Goal: Task Accomplishment & Management: Manage account settings

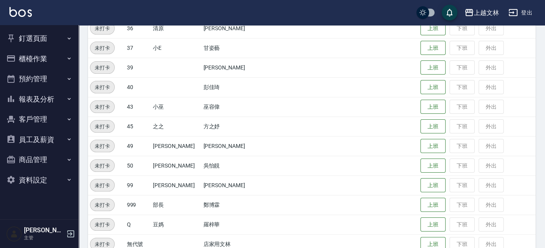
scroll to position [463, 0]
click at [420, 127] on button "上班" at bounding box center [432, 126] width 25 height 14
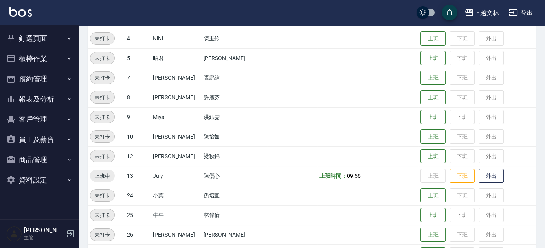
scroll to position [141, 0]
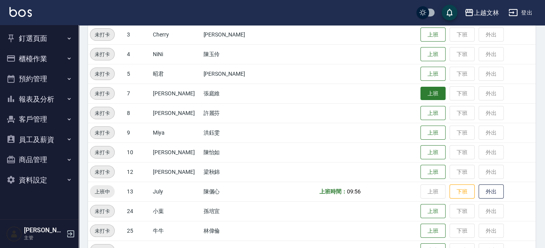
click at [420, 98] on button "上班" at bounding box center [432, 94] width 25 height 14
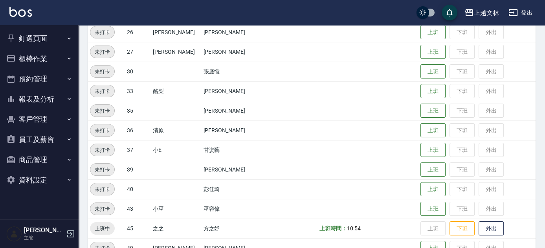
scroll to position [497, 0]
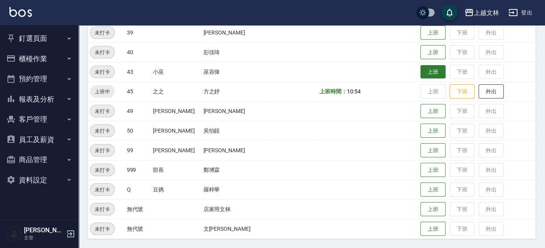
click at [420, 73] on button "上班" at bounding box center [432, 72] width 25 height 14
click at [41, 59] on button "櫃檯作業" at bounding box center [39, 59] width 72 height 20
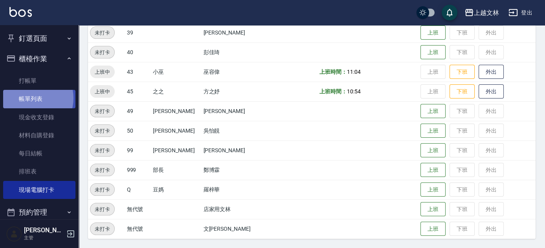
click at [30, 98] on link "帳單列表" at bounding box center [39, 99] width 72 height 18
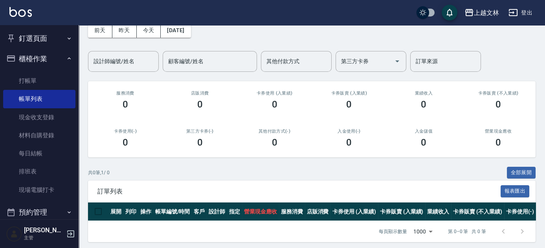
scroll to position [49, 0]
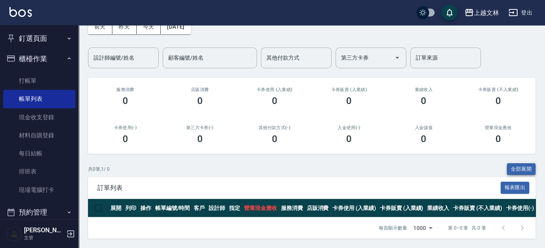
click at [514, 163] on button "全部展開" at bounding box center [521, 169] width 29 height 12
click at [519, 163] on button "全部展開" at bounding box center [521, 169] width 29 height 12
click at [23, 155] on link "每日結帳" at bounding box center [39, 154] width 72 height 18
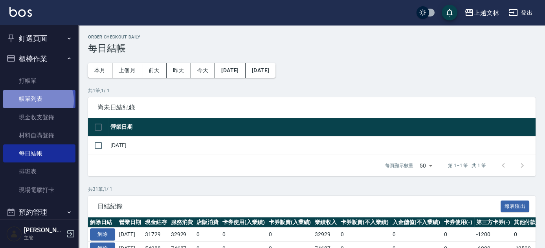
click at [37, 101] on link "帳單列表" at bounding box center [39, 99] width 72 height 18
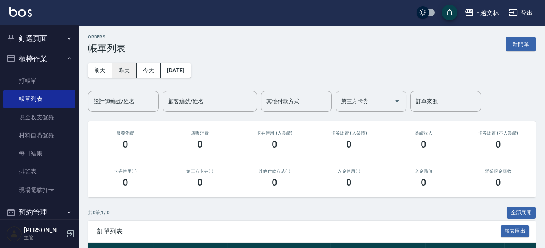
click at [123, 73] on button "昨天" at bounding box center [124, 70] width 24 height 15
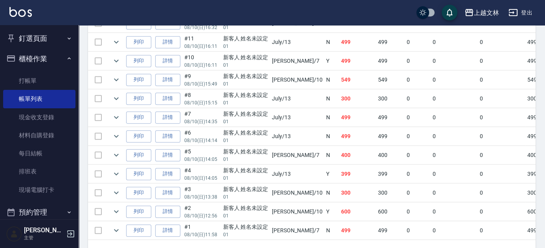
scroll to position [795, 0]
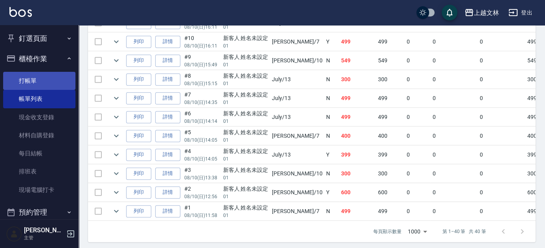
click at [33, 83] on link "打帳單" at bounding box center [39, 81] width 72 height 18
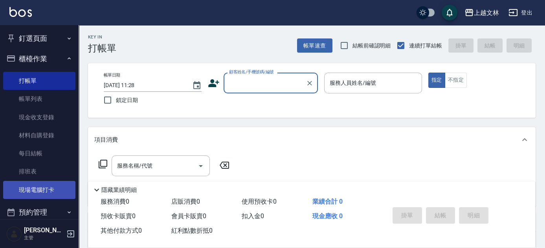
click at [25, 189] on link "現場電腦打卡" at bounding box center [39, 190] width 72 height 18
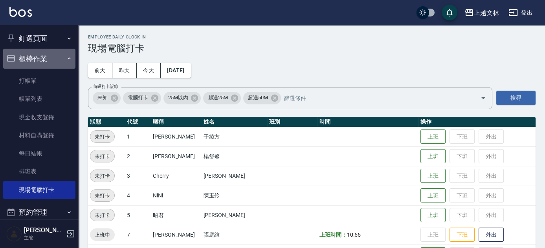
click at [47, 60] on button "櫃檯作業" at bounding box center [39, 59] width 72 height 20
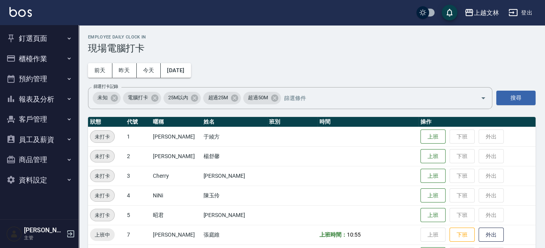
click at [70, 144] on button "員工及薪資" at bounding box center [39, 140] width 72 height 20
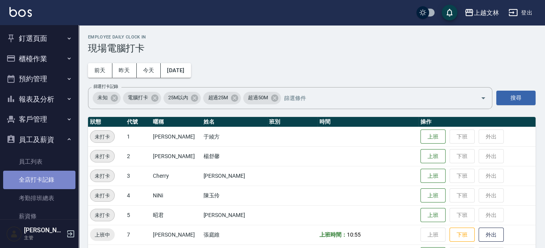
click at [66, 180] on link "全店打卡記錄" at bounding box center [39, 180] width 72 height 18
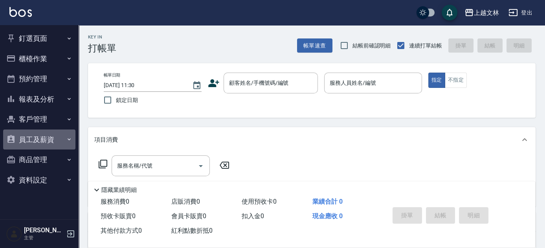
click at [38, 142] on button "員工及薪資" at bounding box center [39, 140] width 72 height 20
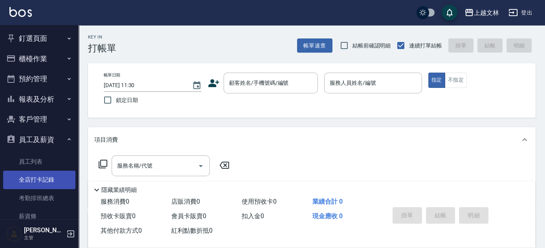
click at [44, 180] on link "全店打卡記錄" at bounding box center [39, 180] width 72 height 18
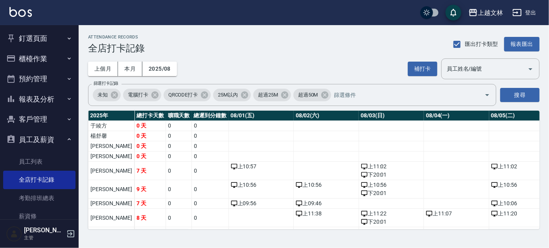
drag, startPoint x: 539, startPoint y: 134, endPoint x: 540, endPoint y: 139, distance: 5.5
click at [540, 139] on div "ATTENDANCE RECORDS 全店打卡記錄 匯出打卡類型 報表匯出 上個月 本月 2025/08 補打卡 員工姓名/編號 員工姓名/編號 篩選打卡記錄…" at bounding box center [314, 132] width 470 height 214
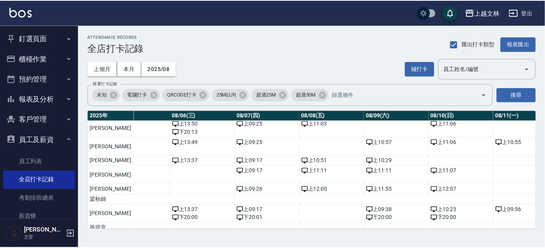
scroll to position [43, 408]
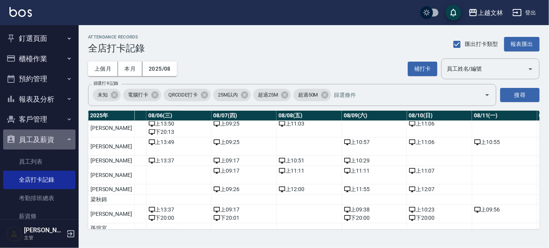
click at [47, 143] on button "員工及薪資" at bounding box center [39, 140] width 72 height 20
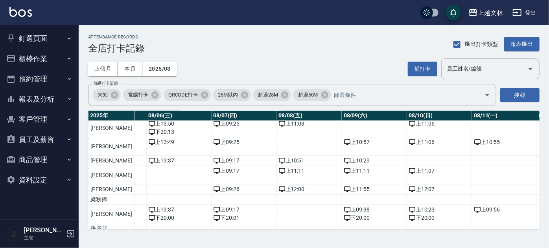
drag, startPoint x: 33, startPoint y: 53, endPoint x: 38, endPoint y: 55, distance: 5.6
click at [37, 55] on button "櫃檯作業" at bounding box center [39, 59] width 72 height 20
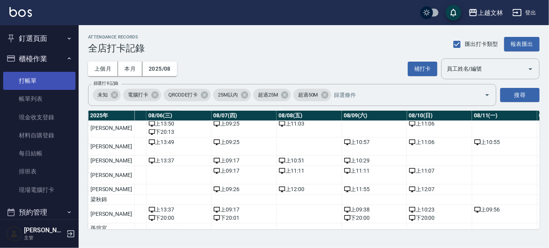
click at [40, 78] on link "打帳單" at bounding box center [39, 81] width 72 height 18
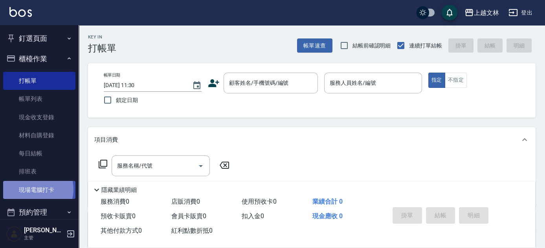
click at [35, 189] on link "現場電腦打卡" at bounding box center [39, 190] width 72 height 18
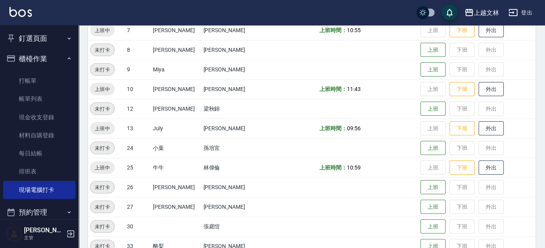
scroll to position [206, 0]
click at [423, 168] on td "上班 下班 外出" at bounding box center [477, 167] width 117 height 20
click at [421, 184] on button "上班" at bounding box center [432, 187] width 25 height 14
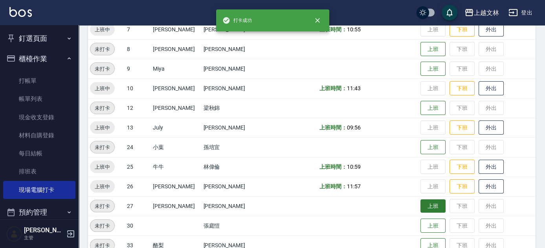
click at [428, 204] on button "上班" at bounding box center [432, 207] width 25 height 14
